Goal: Navigation & Orientation: Go to known website

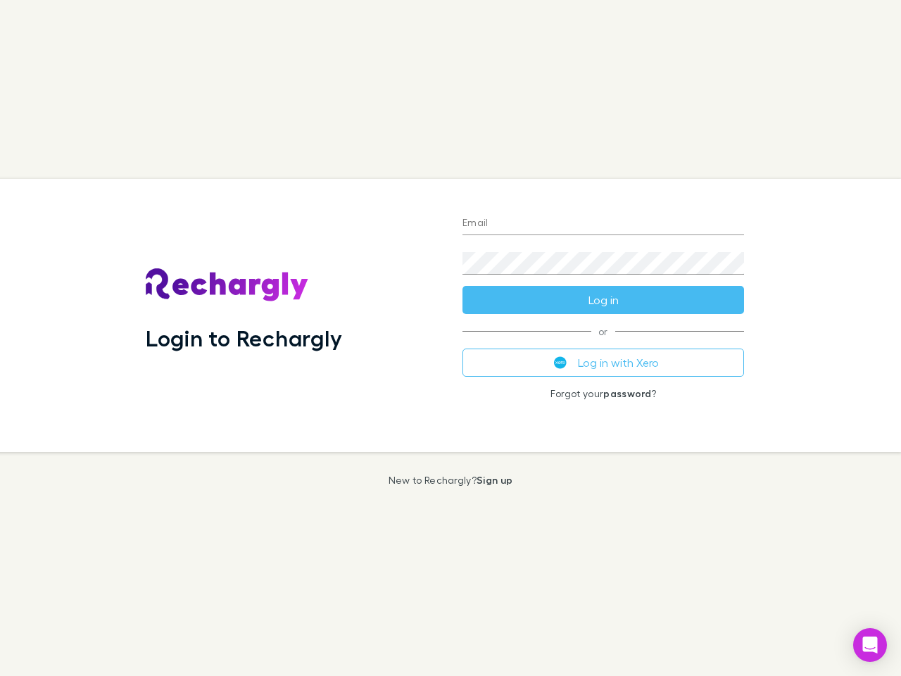
click at [450, 338] on div "Login to Rechargly" at bounding box center [292, 315] width 317 height 273
click at [603, 224] on input "Email" at bounding box center [603, 224] width 282 height 23
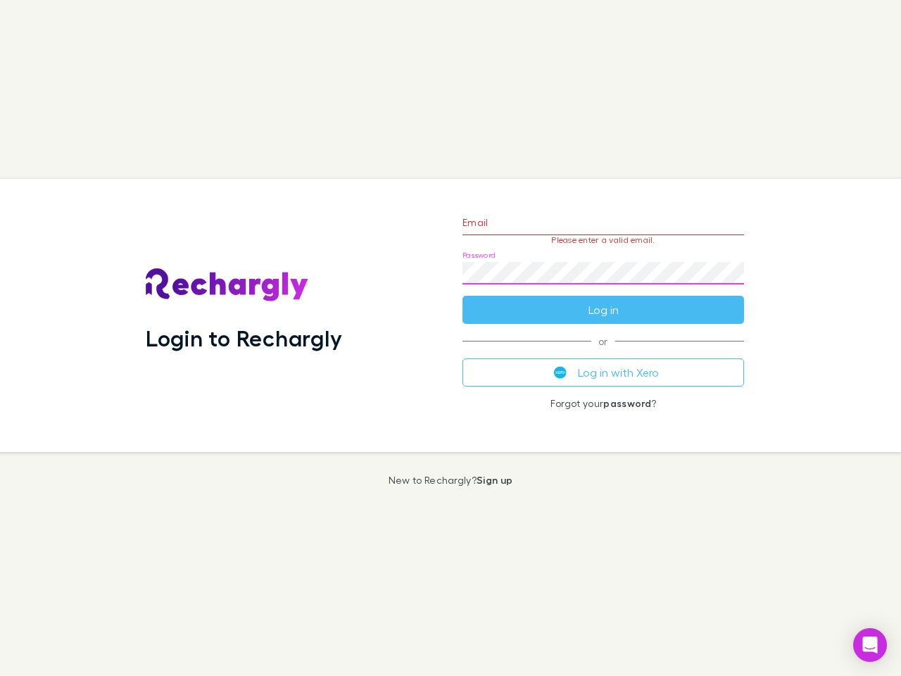
click at [603, 300] on form "Email Please enter a valid email. Password Log in" at bounding box center [603, 262] width 282 height 122
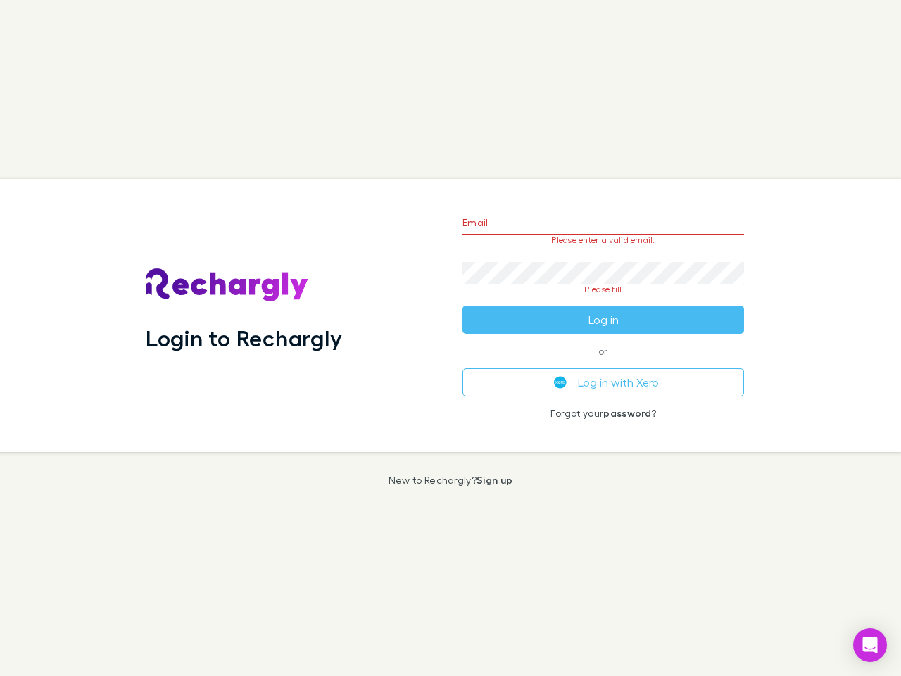
click at [603, 362] on div "Email Please enter a valid email. Password Please fill Log in or Log in with Xe…" at bounding box center [603, 315] width 304 height 273
click at [870, 645] on icon "Open Intercom Messenger" at bounding box center [870, 644] width 15 height 17
